Goal: Task Accomplishment & Management: Use online tool/utility

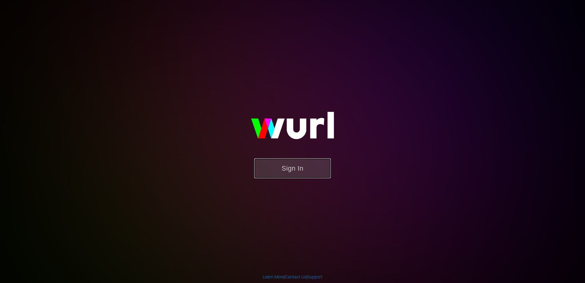
click at [290, 171] on button "Sign In" at bounding box center [292, 168] width 77 height 20
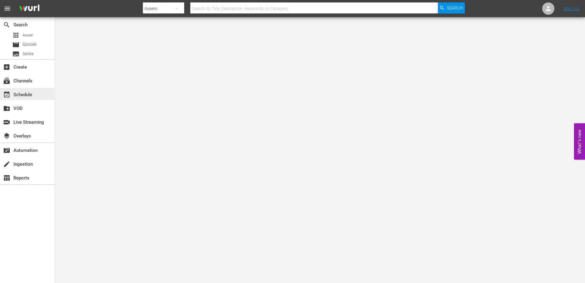
click at [20, 89] on div "event_available Schedule" at bounding box center [27, 94] width 55 height 12
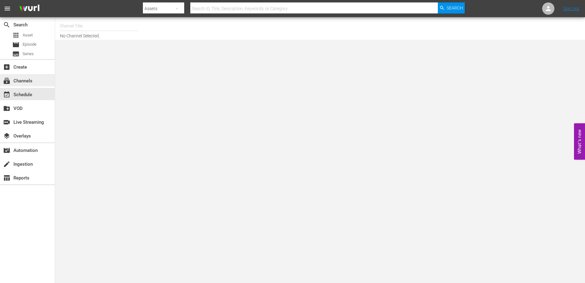
click at [20, 80] on div "subscriptions Channels" at bounding box center [17, 80] width 34 height 6
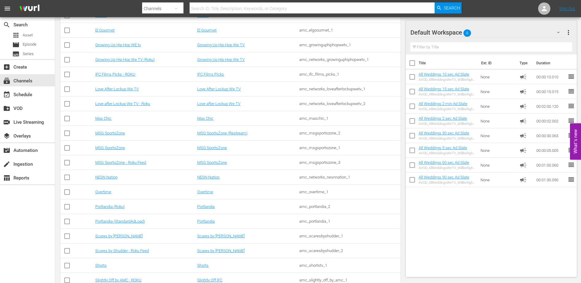
scroll to position [439, 0]
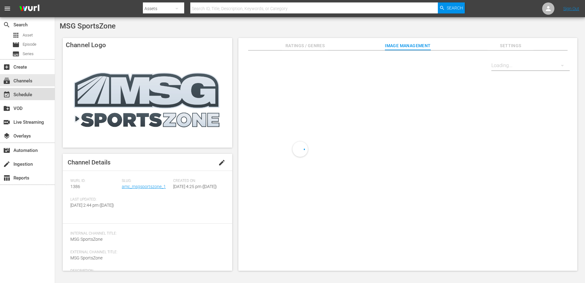
click at [22, 94] on div "event_available Schedule" at bounding box center [17, 94] width 34 height 6
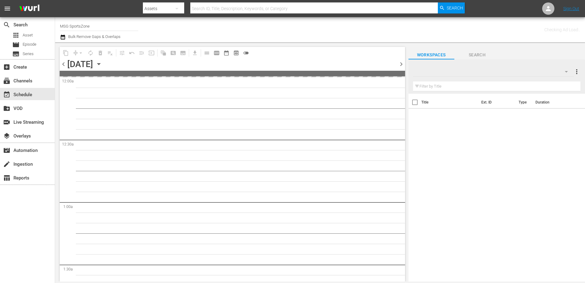
click at [102, 64] on icon "button" at bounding box center [99, 64] width 7 height 7
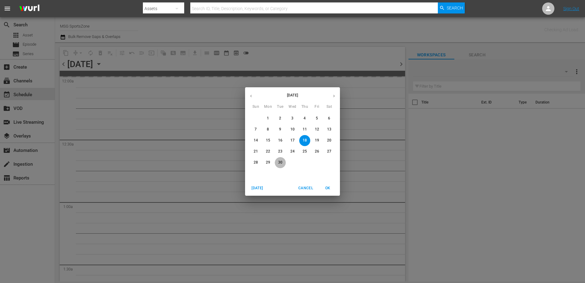
click at [281, 164] on p "30" at bounding box center [280, 162] width 4 height 5
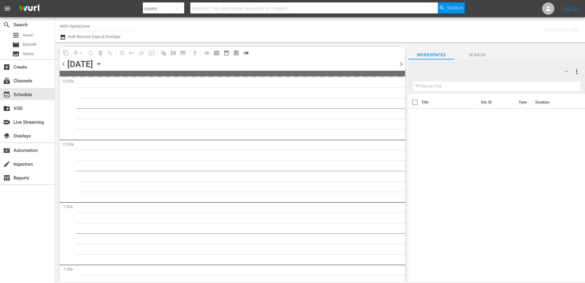
click at [399, 62] on span "chevron_right" at bounding box center [402, 64] width 8 height 8
